Goal: Information Seeking & Learning: Learn about a topic

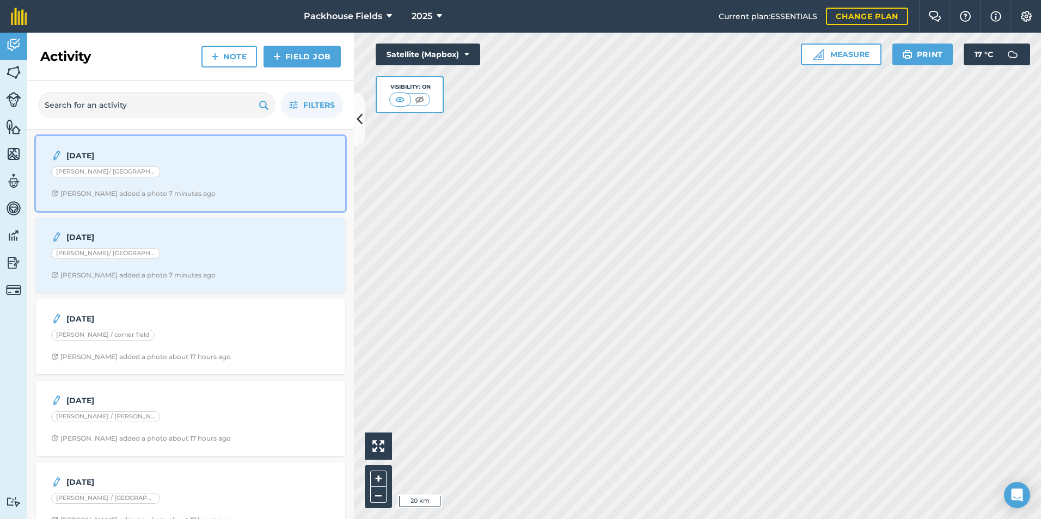
click at [157, 161] on strong "19.8.25" at bounding box center [152, 156] width 173 height 12
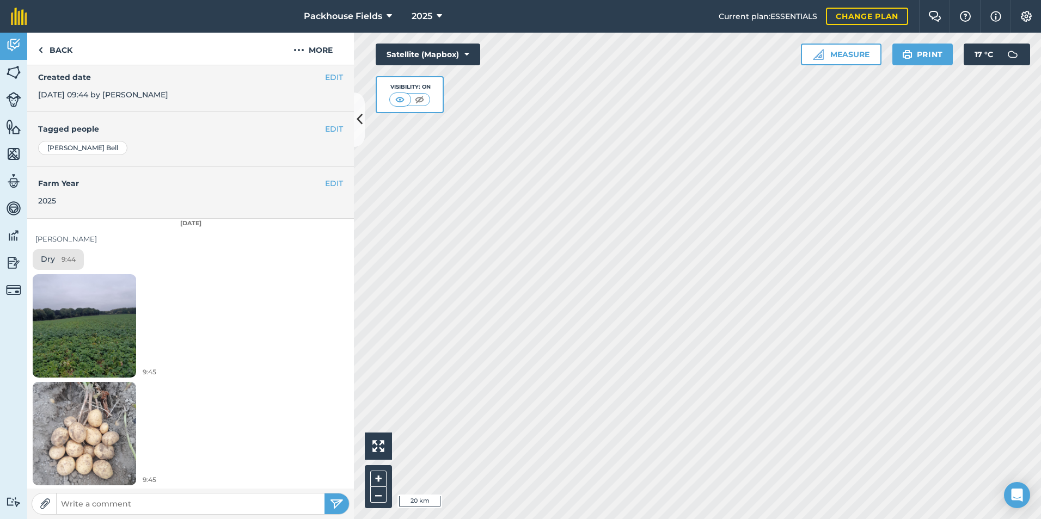
scroll to position [194, 0]
click at [96, 320] on img at bounding box center [84, 325] width 103 height 138
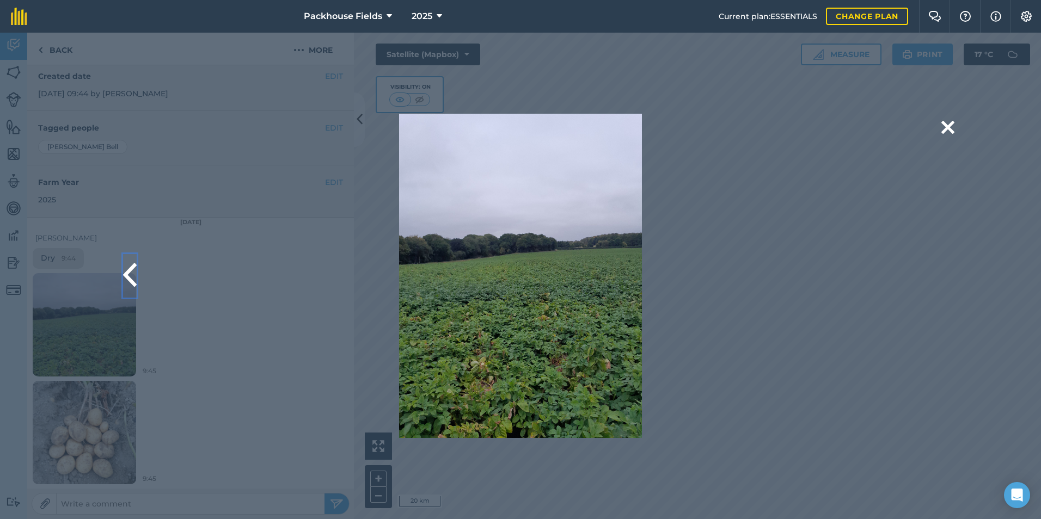
click at [126, 270] on button at bounding box center [130, 276] width 14 height 44
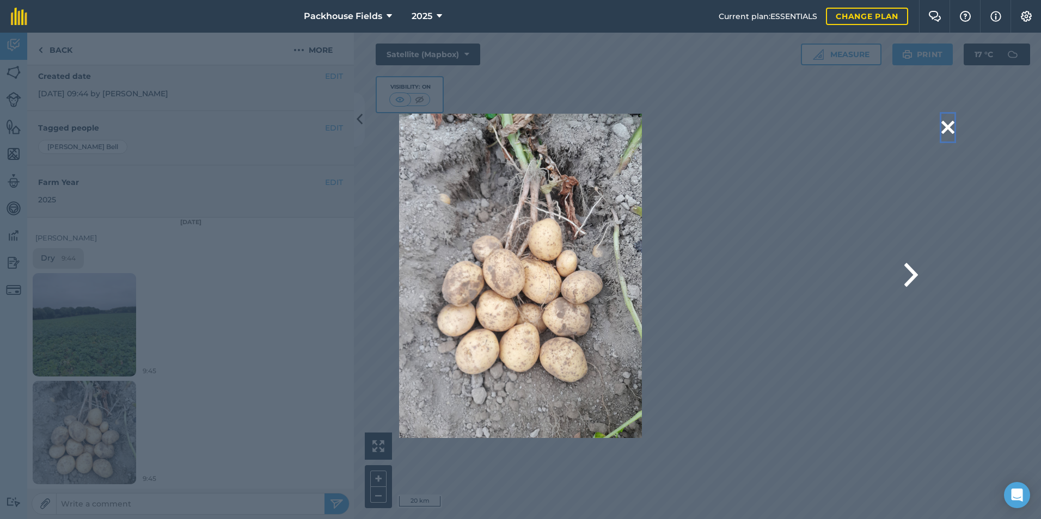
click at [948, 127] on button at bounding box center [947, 128] width 13 height 28
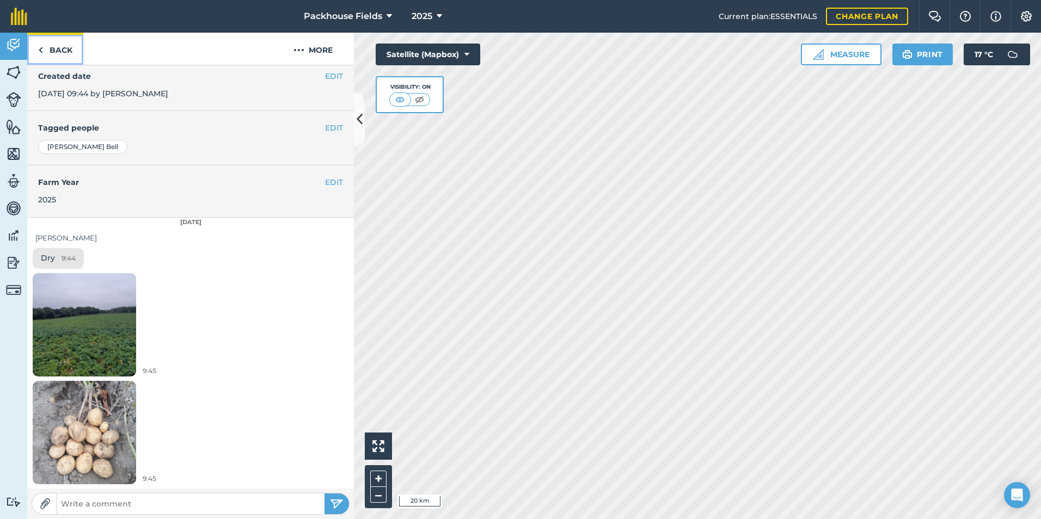
click at [60, 51] on link "Back" at bounding box center [55, 49] width 56 height 32
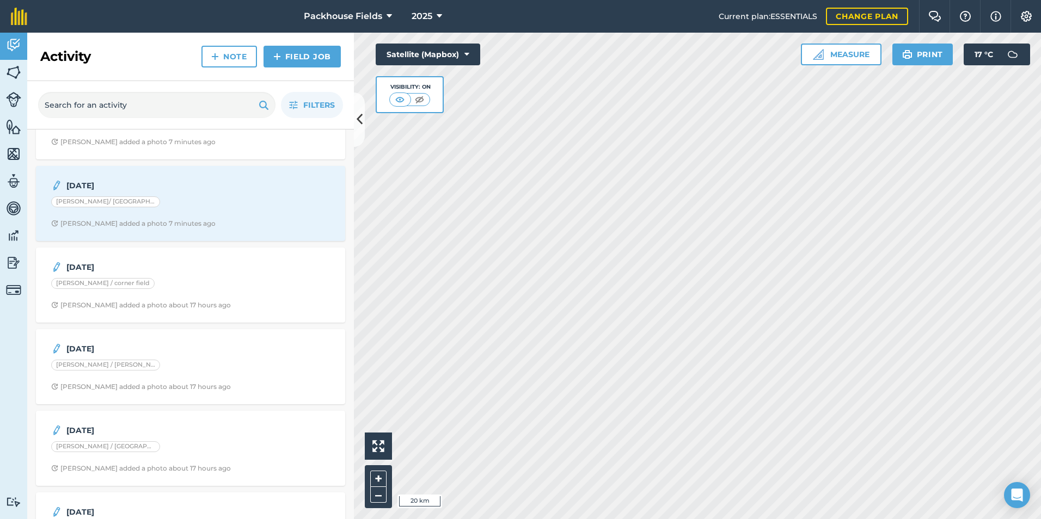
scroll to position [54, 0]
click at [120, 189] on div "19.8.25 Mosey/ Millwood drive Alice B added a photo 7 minutes ago" at bounding box center [190, 201] width 296 height 62
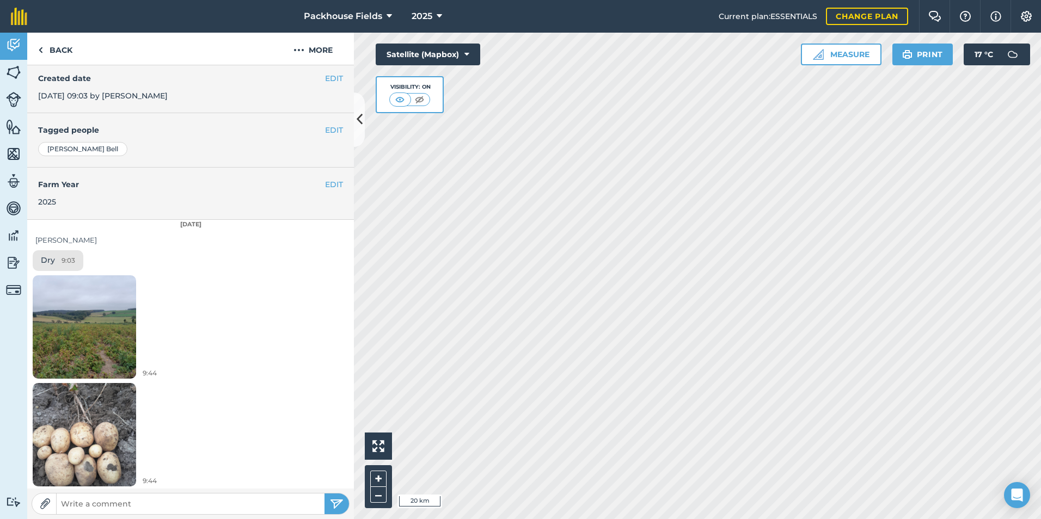
scroll to position [194, 0]
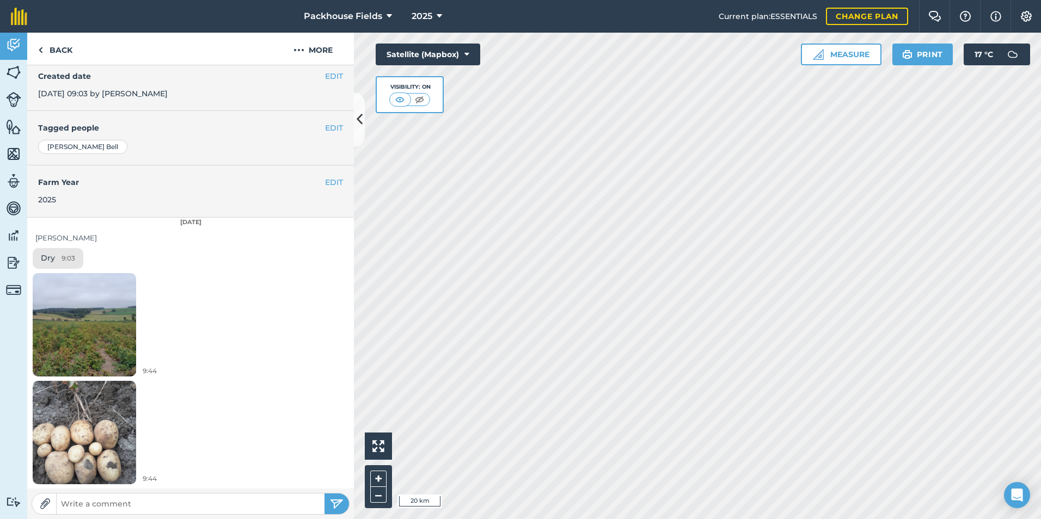
click at [96, 331] on img at bounding box center [84, 325] width 103 height 138
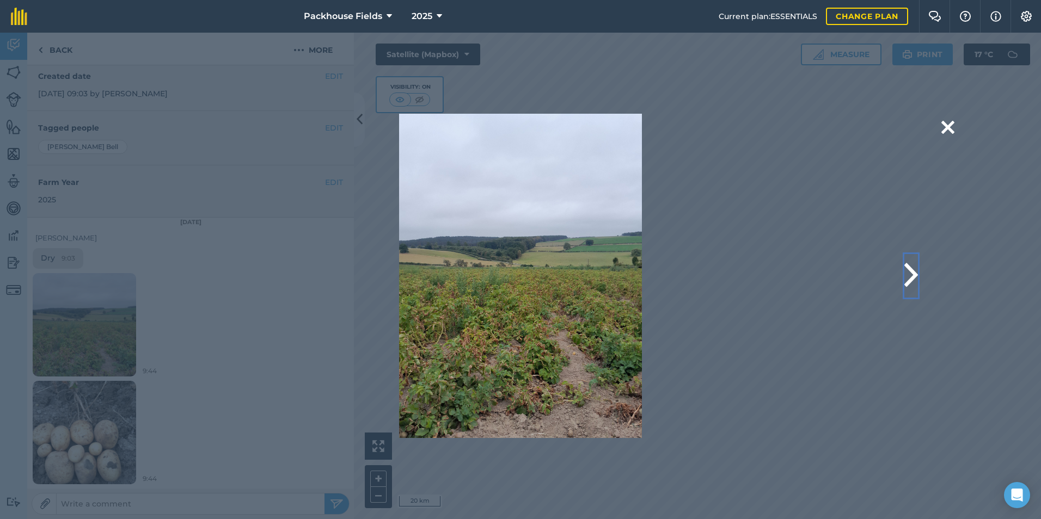
click at [908, 279] on button at bounding box center [911, 276] width 14 height 44
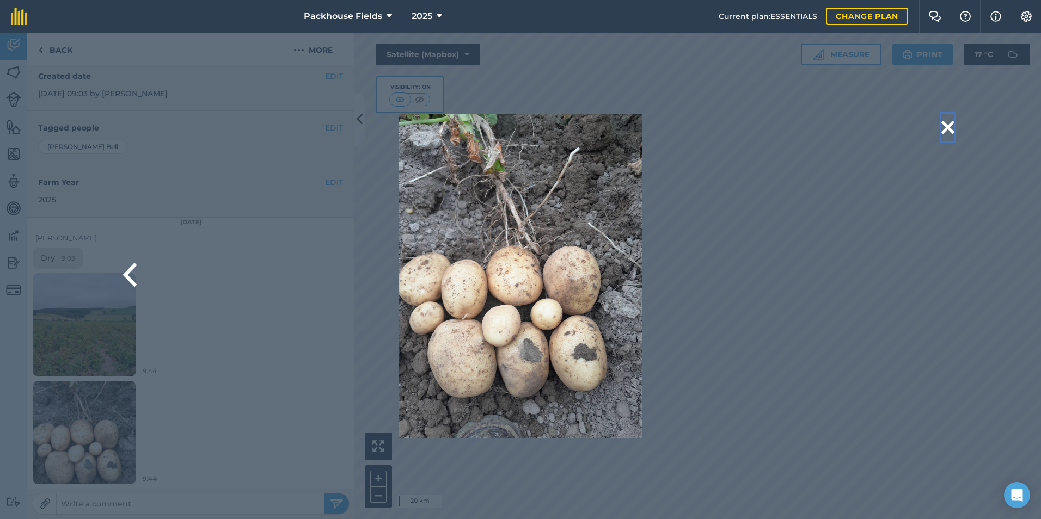
click at [951, 132] on button at bounding box center [947, 128] width 13 height 28
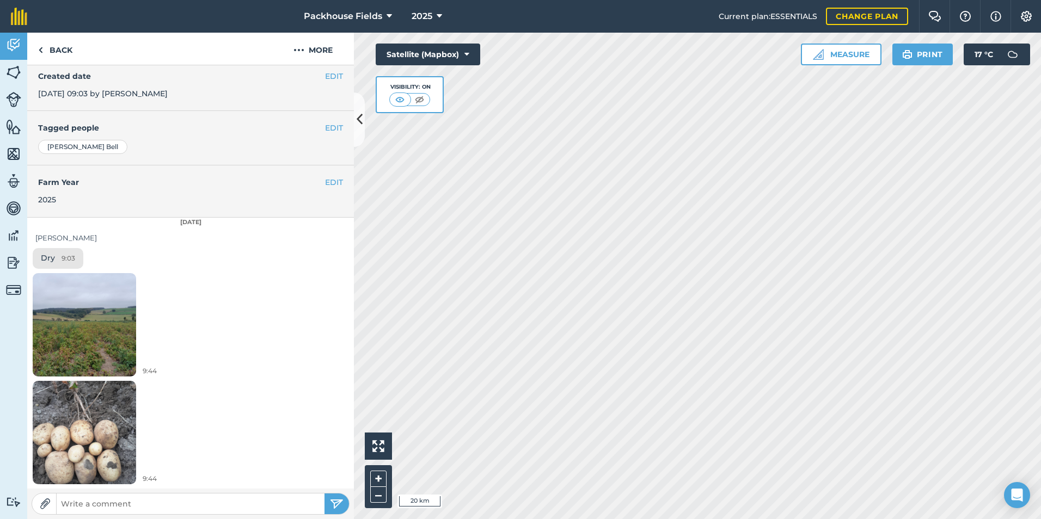
click at [91, 306] on img at bounding box center [84, 325] width 103 height 138
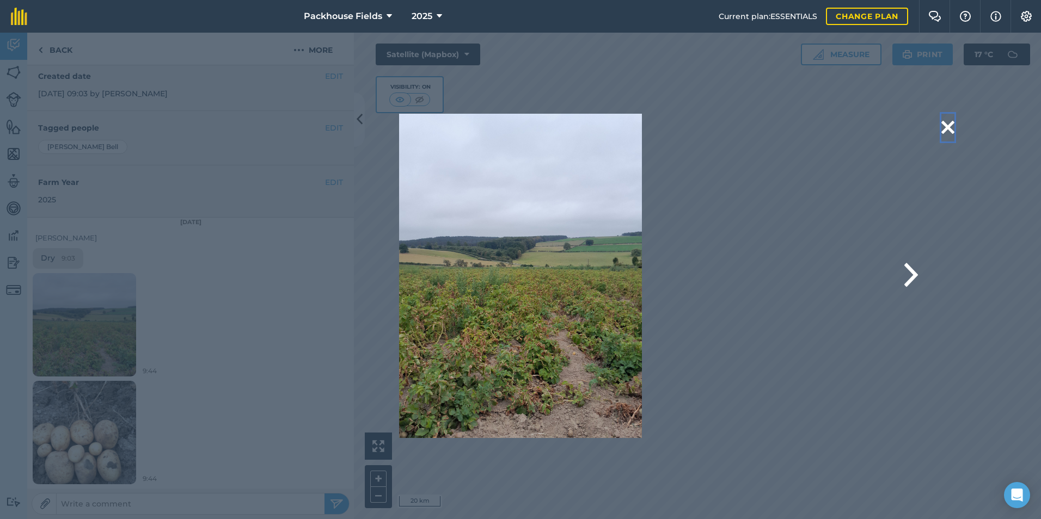
click at [947, 127] on button at bounding box center [947, 128] width 13 height 28
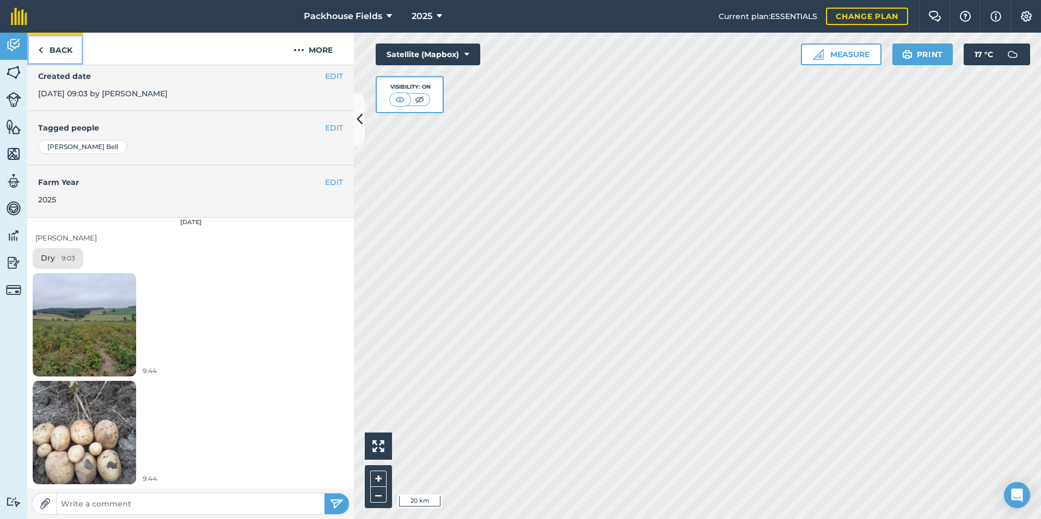
click at [50, 56] on link "Back" at bounding box center [55, 49] width 56 height 32
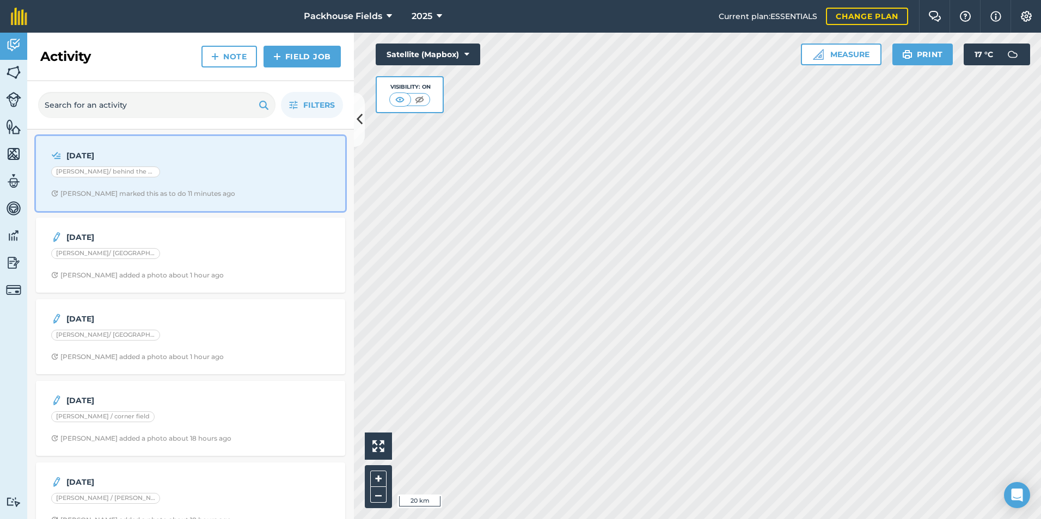
click at [229, 173] on div "[PERSON_NAME]/ behind the buildings" at bounding box center [190, 174] width 279 height 14
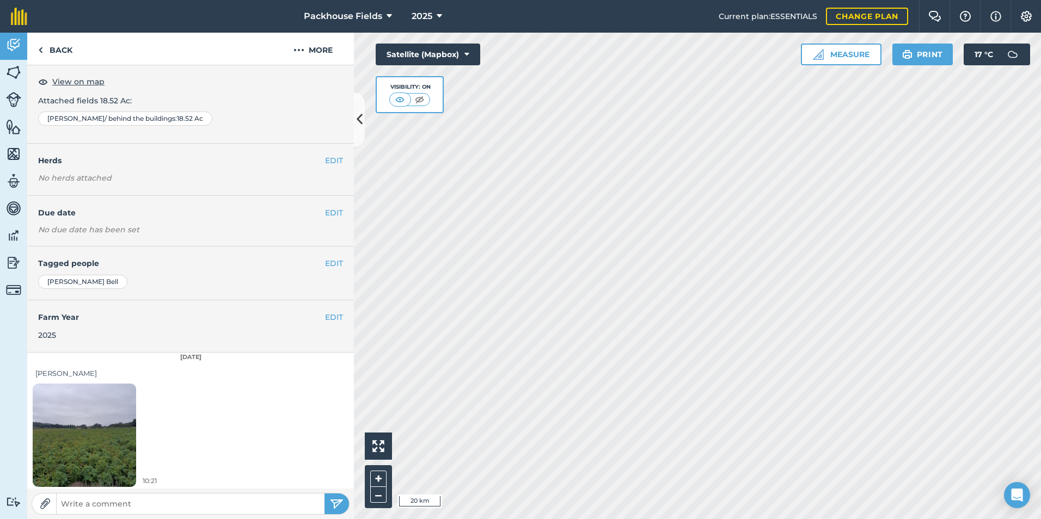
scroll to position [195, 0]
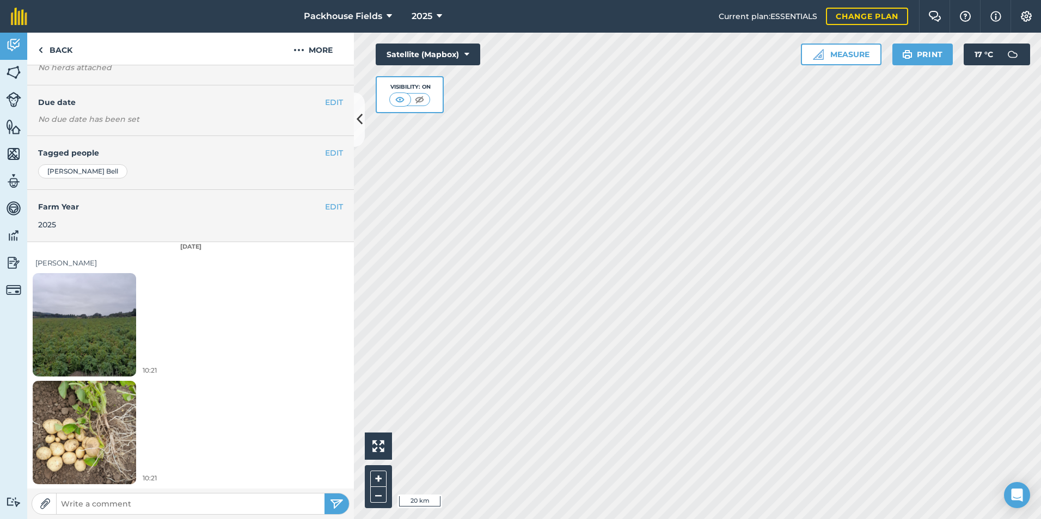
click at [110, 338] on img at bounding box center [84, 325] width 103 height 138
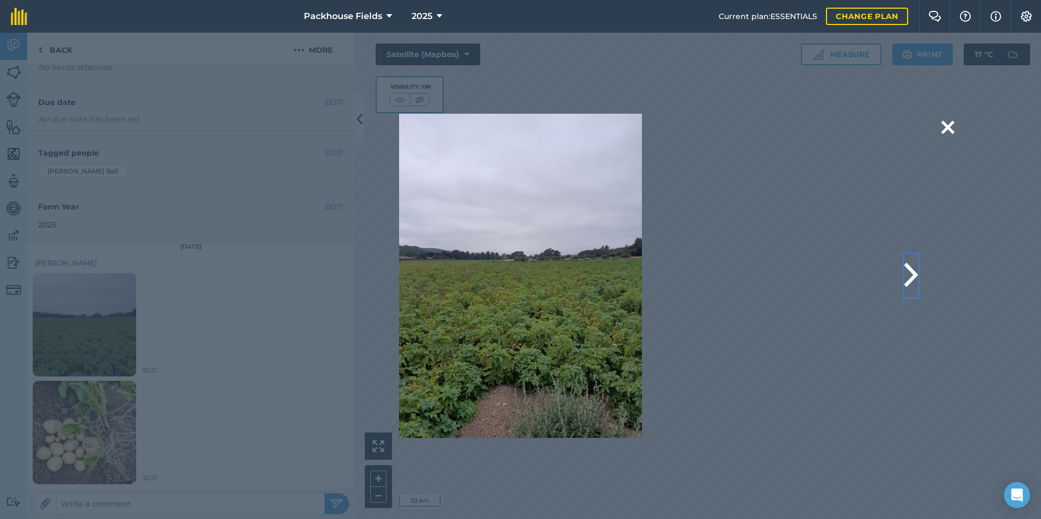
click at [913, 271] on button at bounding box center [911, 276] width 14 height 44
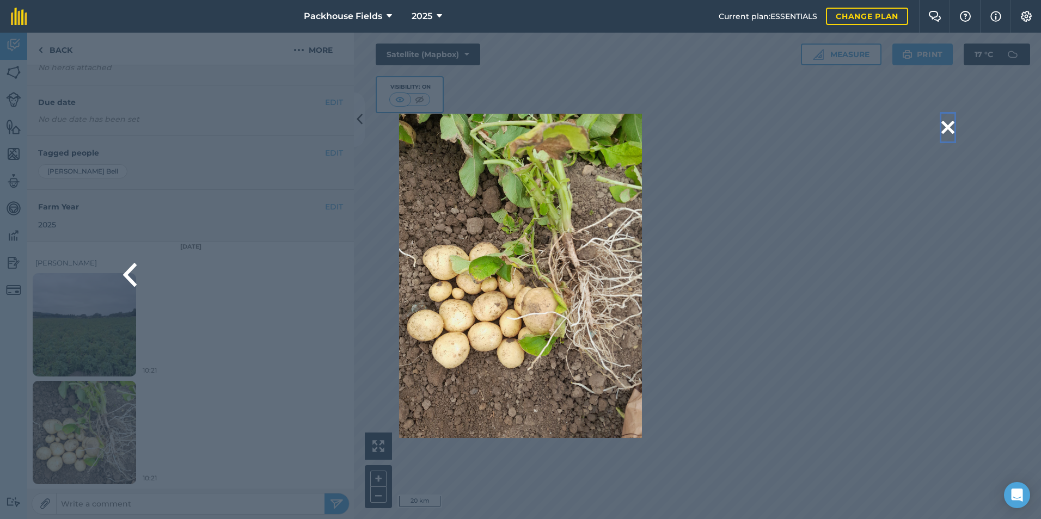
click at [953, 128] on button at bounding box center [947, 128] width 13 height 28
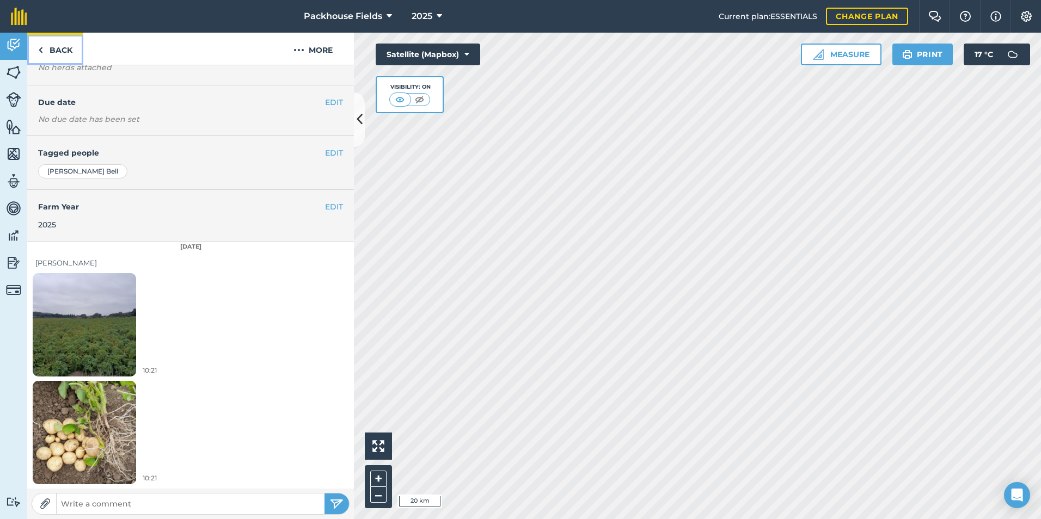
drag, startPoint x: 38, startPoint y: 52, endPoint x: 100, endPoint y: 4, distance: 78.4
click at [38, 52] on link "Back" at bounding box center [55, 49] width 56 height 32
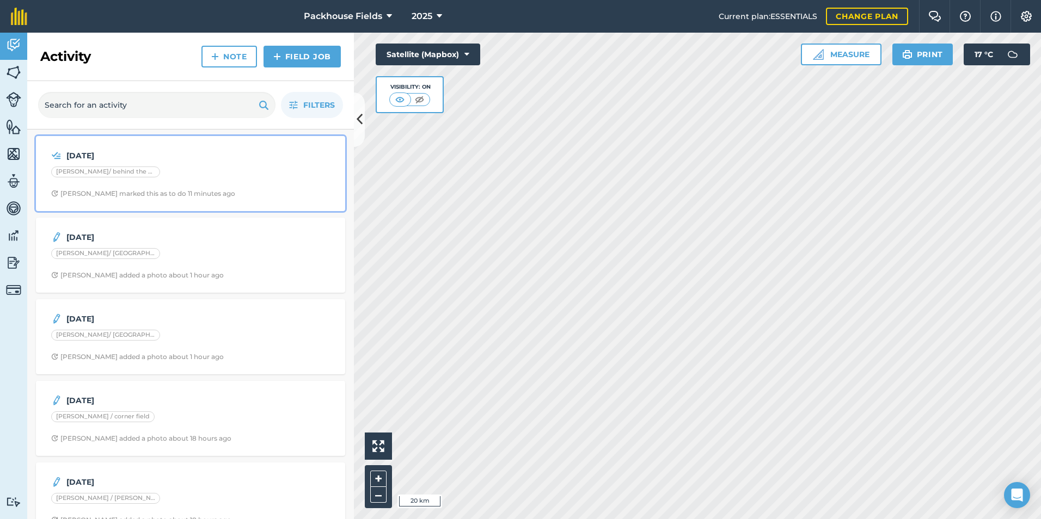
click at [173, 189] on div "Alice B marked this as to do 11 minutes ago" at bounding box center [143, 193] width 184 height 9
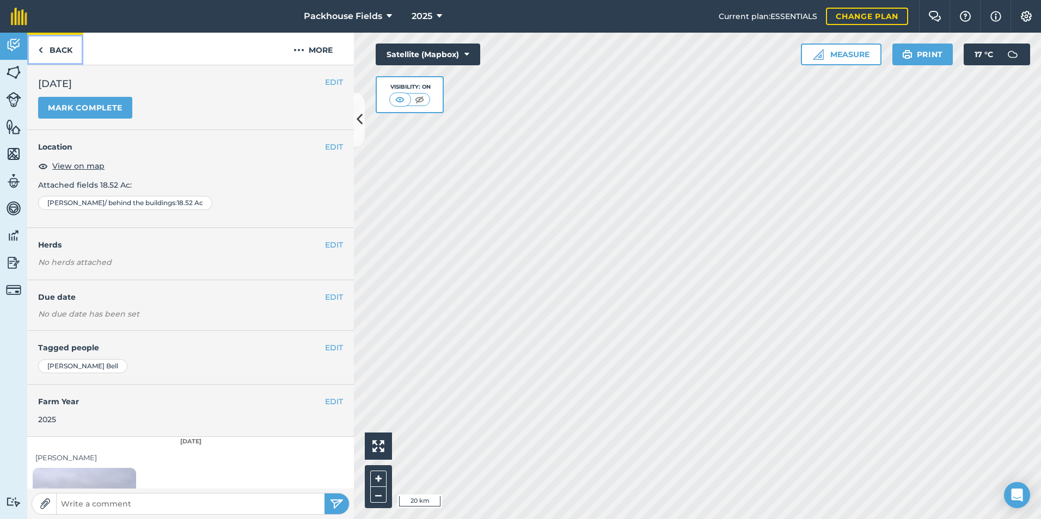
click at [54, 43] on link "Back" at bounding box center [55, 49] width 56 height 32
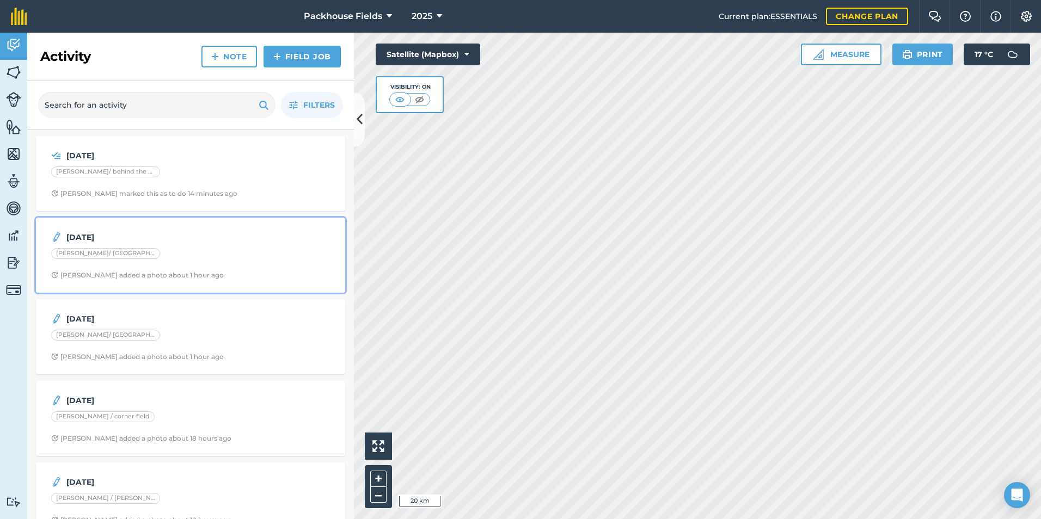
click at [188, 252] on div "[PERSON_NAME]/ [GEOGRAPHIC_DATA]" at bounding box center [190, 255] width 279 height 14
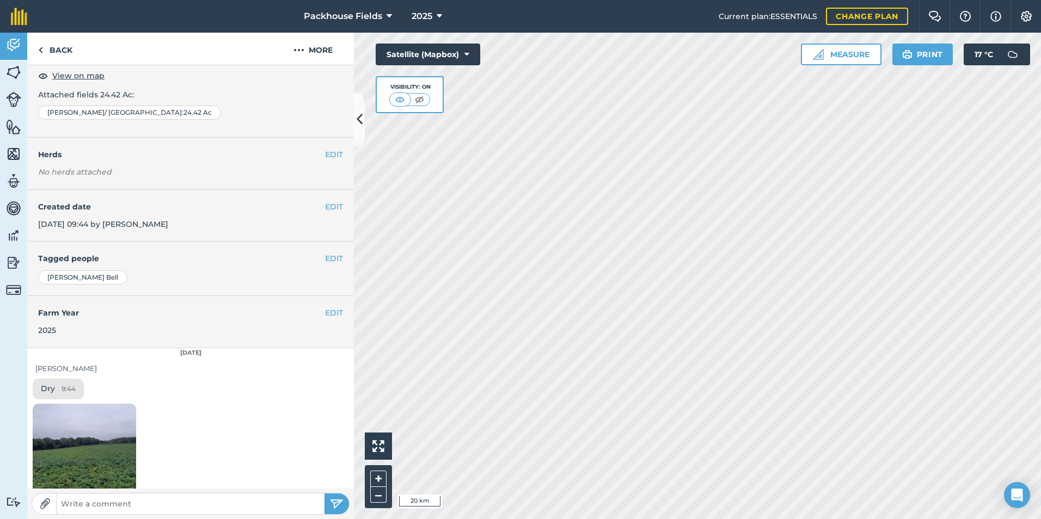
scroll to position [194, 0]
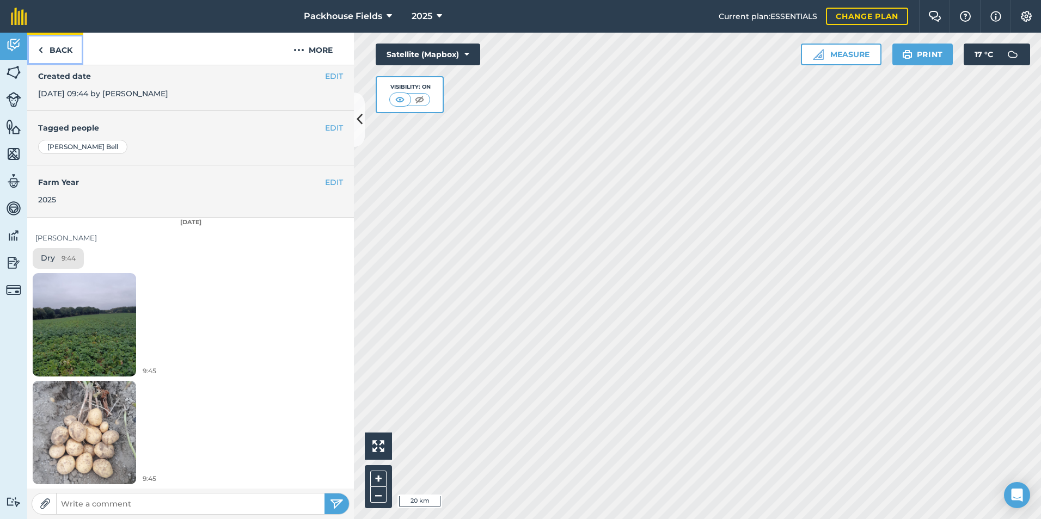
click at [60, 45] on link "Back" at bounding box center [55, 49] width 56 height 32
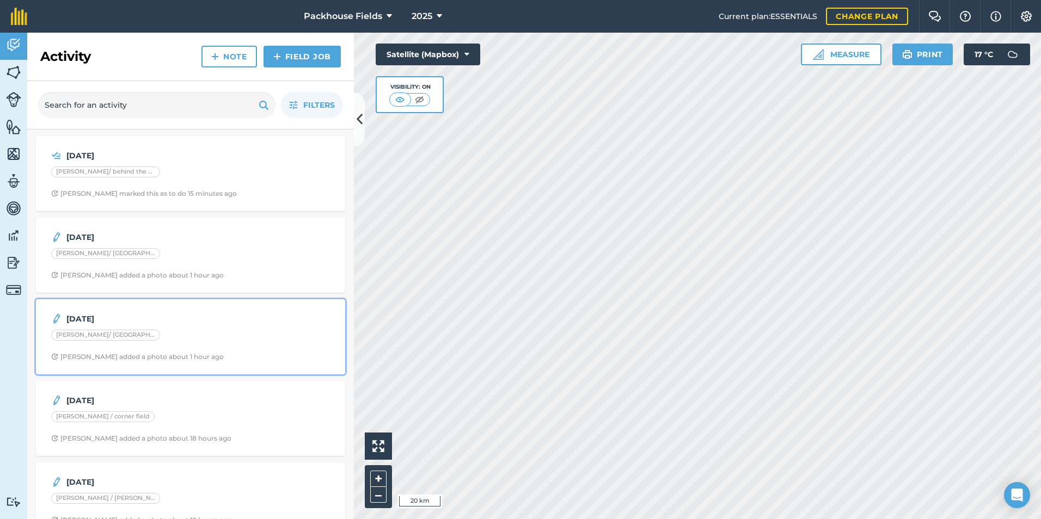
click at [146, 321] on strong "[DATE]" at bounding box center [152, 319] width 173 height 12
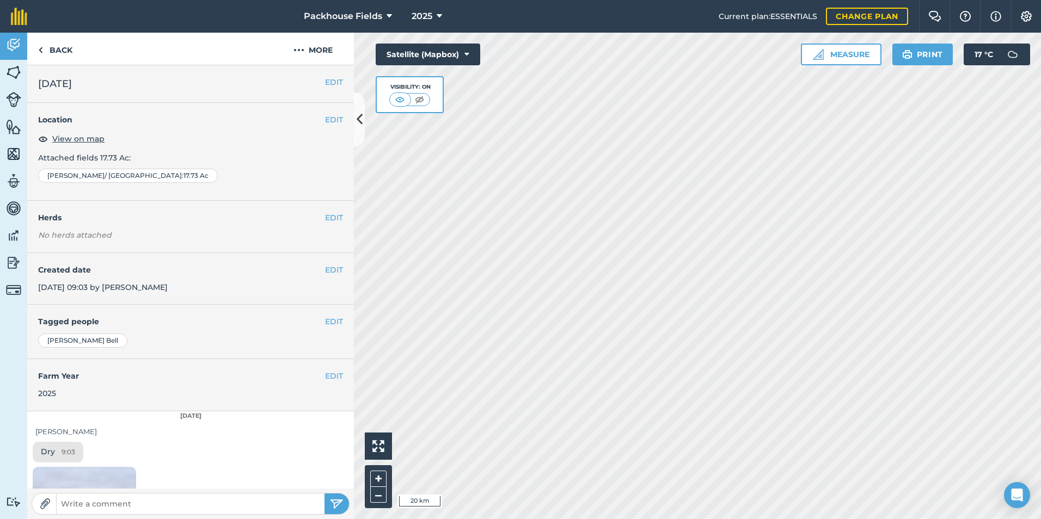
scroll to position [194, 0]
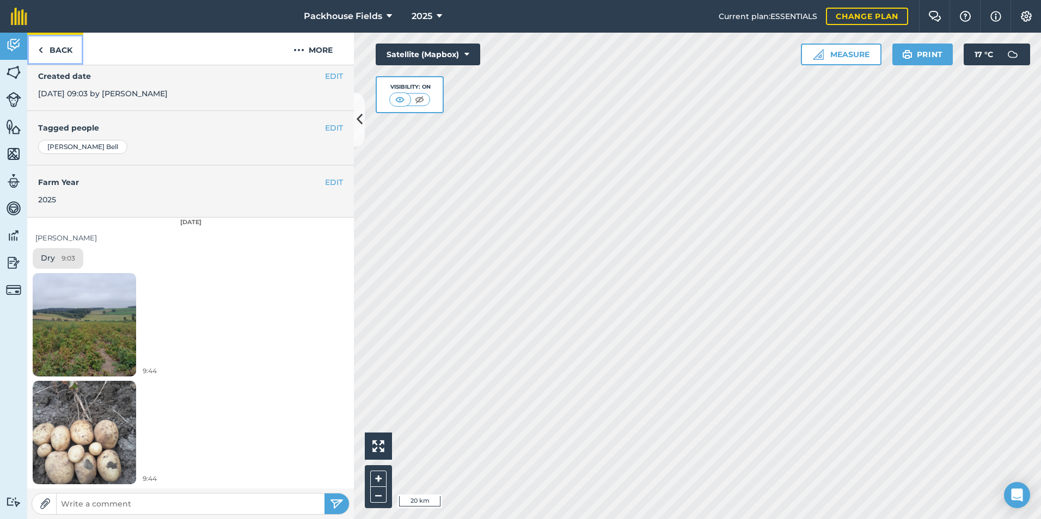
click at [65, 45] on link "Back" at bounding box center [55, 49] width 56 height 32
